Goal: Information Seeking & Learning: Check status

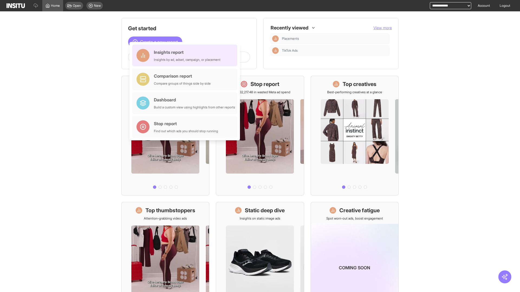
click at [186, 55] on div "Insights report Insights by ad, adset, campaign, or placement" at bounding box center [187, 55] width 67 height 13
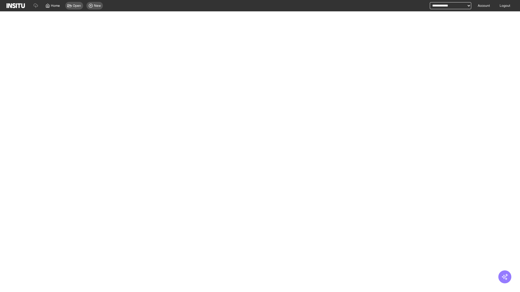
select select "**"
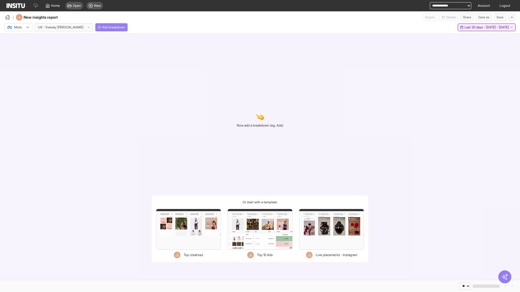
click at [475, 27] on span "Last 30 days - [DATE] - [DATE]" at bounding box center [486, 27] width 44 height 4
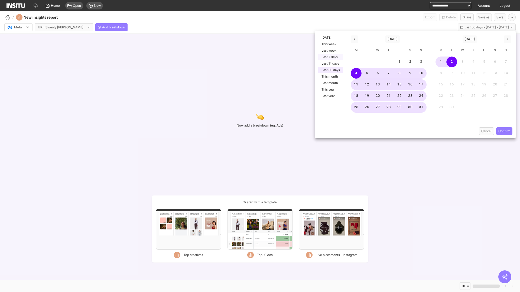
click at [330, 57] on button "Last 7 days" at bounding box center [330, 57] width 25 height 6
